Goal: Task Accomplishment & Management: Manage account settings

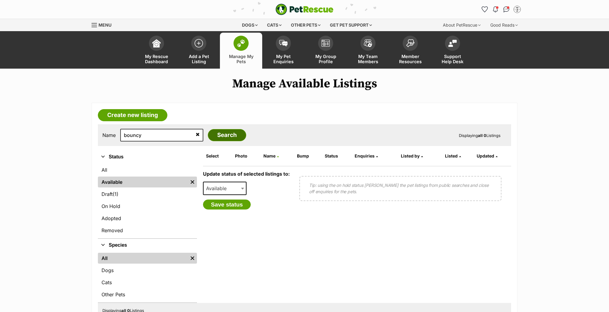
click at [208, 134] on input "Search" at bounding box center [227, 135] width 38 height 12
click at [122, 203] on link "On Hold" at bounding box center [147, 206] width 99 height 11
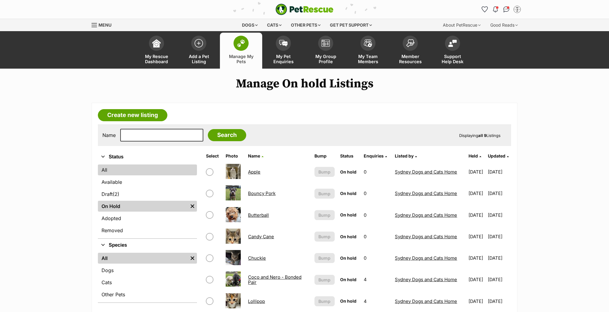
click at [115, 170] on link "All" at bounding box center [147, 169] width 99 height 11
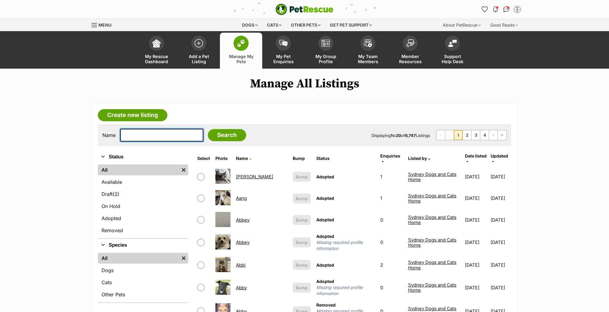
click at [137, 135] on input "text" at bounding box center [161, 135] width 83 height 13
type input "bouncy"
click at [210, 136] on input "Search" at bounding box center [227, 135] width 38 height 12
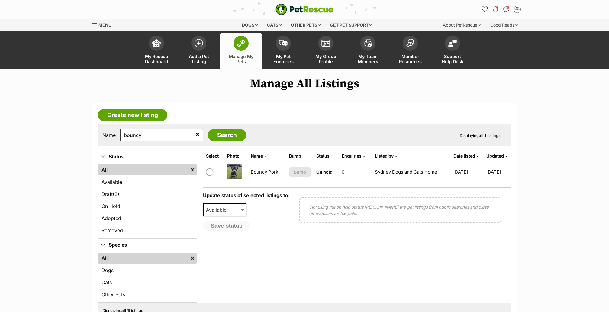
click at [210, 169] on input "checkbox" at bounding box center [209, 171] width 7 height 7
checkbox input "true"
click at [237, 207] on span "Available" at bounding box center [225, 209] width 44 height 13
select select "removed"
click at [227, 223] on button "Save status" at bounding box center [227, 226] width 48 height 10
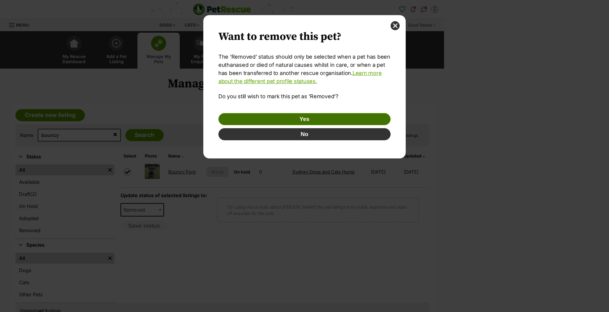
click at [360, 117] on button "Yes" at bounding box center [304, 119] width 172 height 12
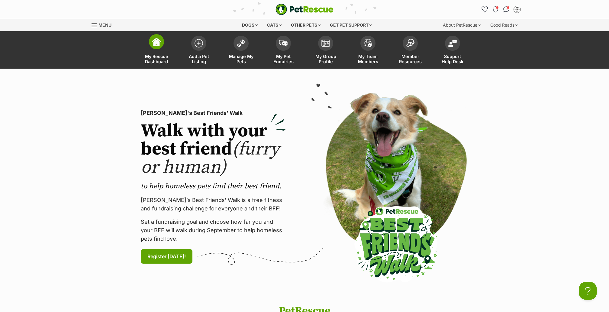
click at [156, 48] on span at bounding box center [156, 41] width 15 height 15
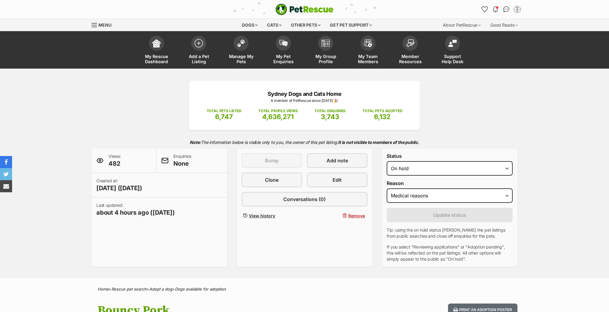
select select "medical"
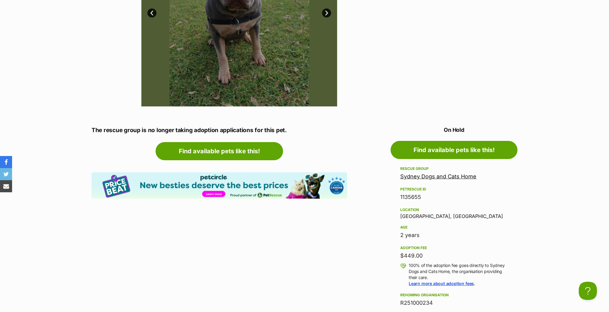
scroll to position [594, 0]
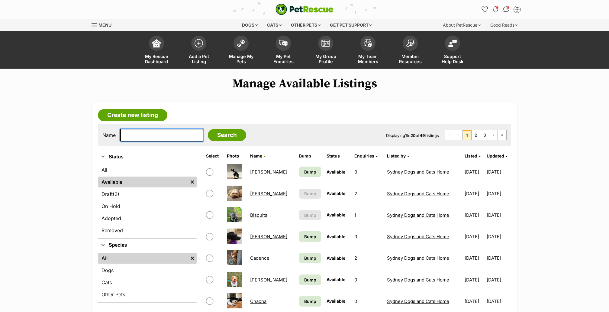
click at [155, 137] on input "text" at bounding box center [161, 135] width 83 height 13
type input "[PERSON_NAME]"
click at [208, 137] on input "Search" at bounding box center [227, 135] width 38 height 12
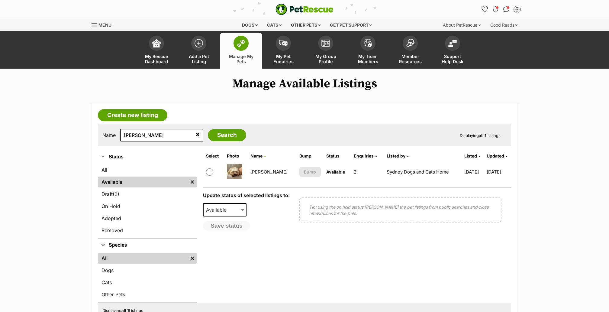
click at [209, 172] on input "checkbox" at bounding box center [209, 171] width 7 height 7
checkbox input "true"
click at [219, 212] on span "Available" at bounding box center [218, 209] width 29 height 8
select select "on_hold"
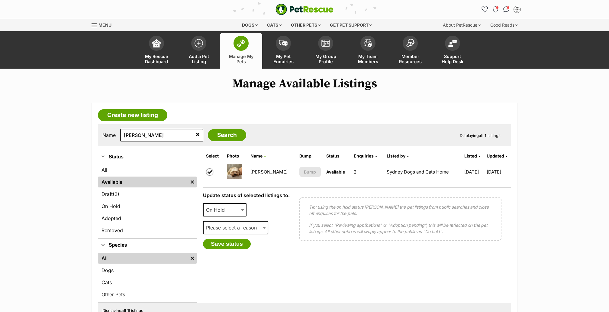
click at [228, 229] on span "Please select a reason" at bounding box center [233, 227] width 59 height 8
select select "reviewing_applications"
click at [234, 245] on button "Save status" at bounding box center [227, 244] width 48 height 10
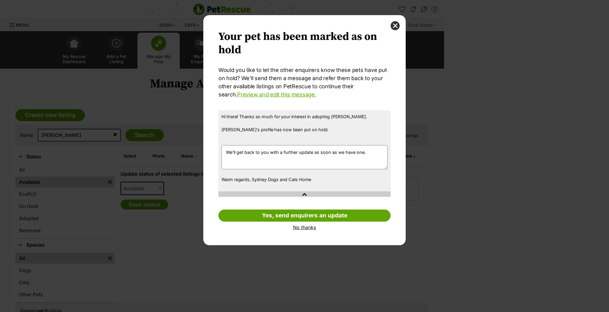
click at [307, 226] on link "No thanks" at bounding box center [304, 226] width 172 height 5
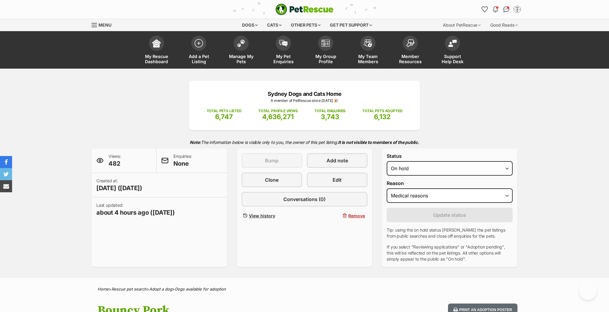
select select "medical"
